Goal: Task Accomplishment & Management: Manage account settings

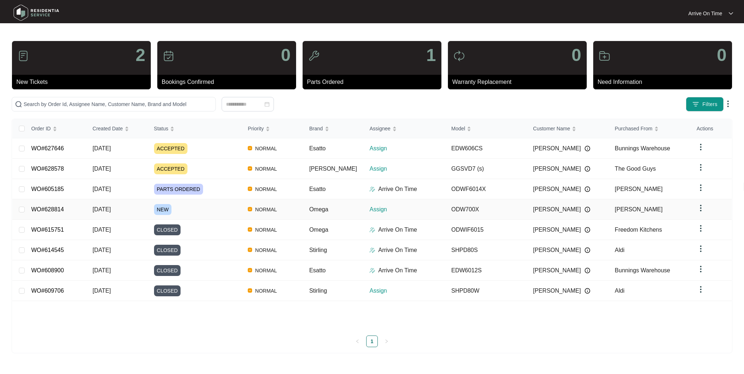
click at [111, 209] on span "[DATE]" at bounding box center [102, 209] width 18 height 6
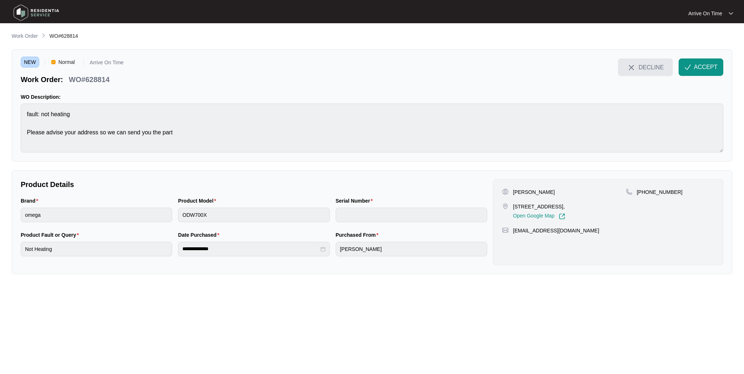
click at [654, 67] on span "DECLINE" at bounding box center [651, 67] width 25 height 8
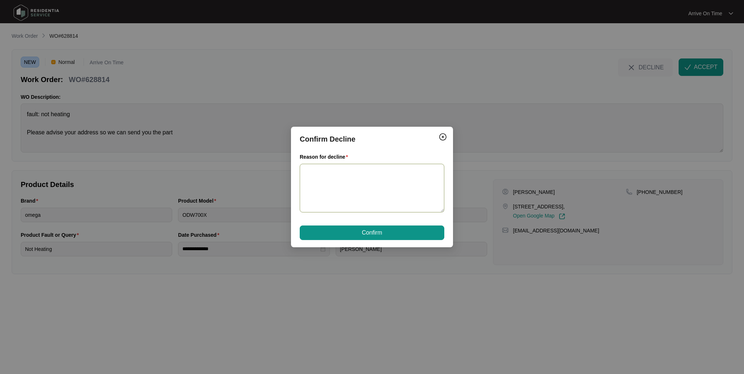
click at [339, 183] on textarea "Reason for decline" at bounding box center [372, 188] width 145 height 49
type textarea "O"
type textarea "We do not service this area."
drag, startPoint x: 384, startPoint y: 234, endPoint x: 386, endPoint y: 238, distance: 4.7
click at [383, 234] on button "Confirm" at bounding box center [372, 233] width 145 height 15
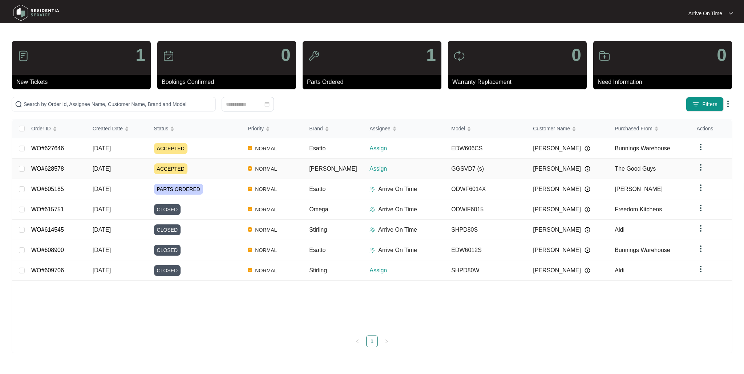
click at [172, 168] on span "ACCEPTED" at bounding box center [170, 169] width 33 height 11
click at [326, 149] on span "Esatto" at bounding box center [317, 148] width 16 height 6
